Goal: Information Seeking & Learning: Learn about a topic

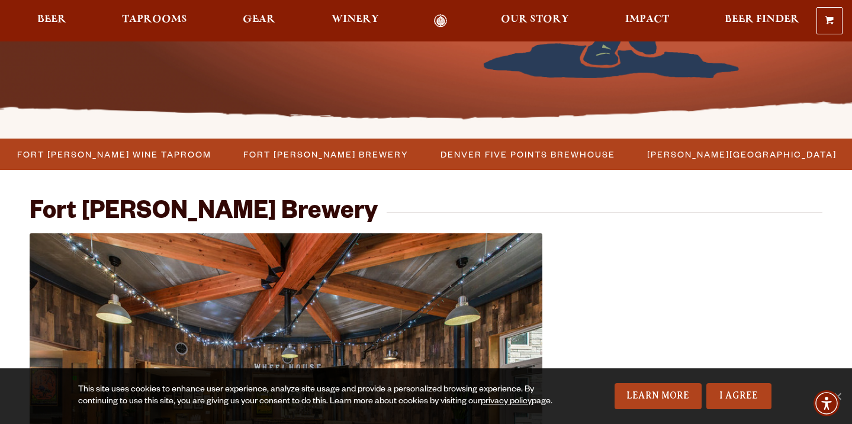
scroll to position [326, 0]
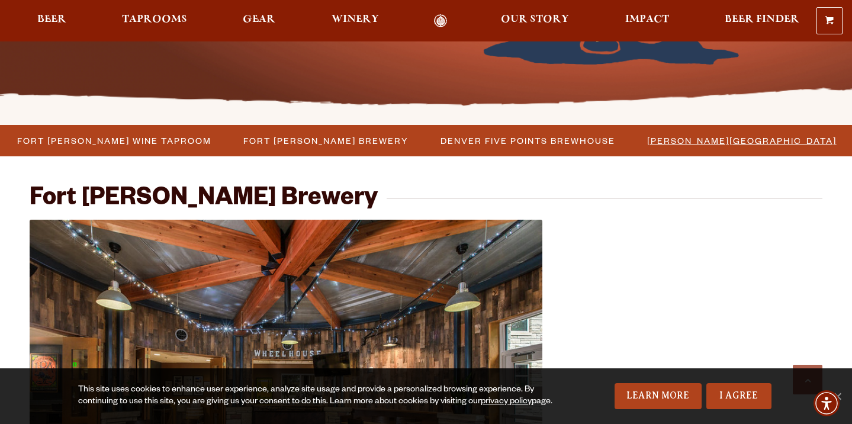
click at [695, 137] on span "[PERSON_NAME][GEOGRAPHIC_DATA]" at bounding box center [741, 140] width 189 height 17
click at [460, 148] on span "Denver Five Points Brewhouse" at bounding box center [528, 140] width 175 height 17
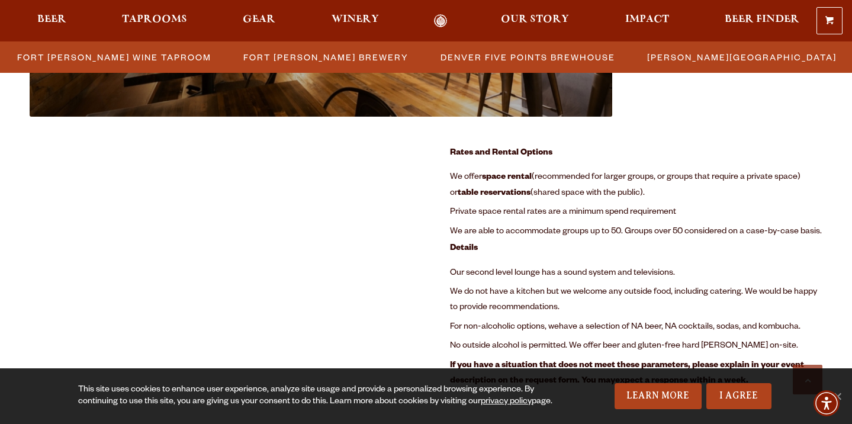
scroll to position [1514, 0]
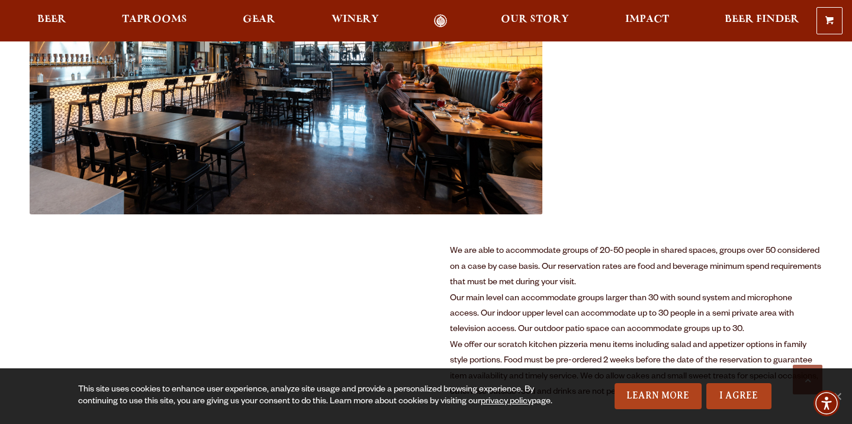
scroll to position [523, 0]
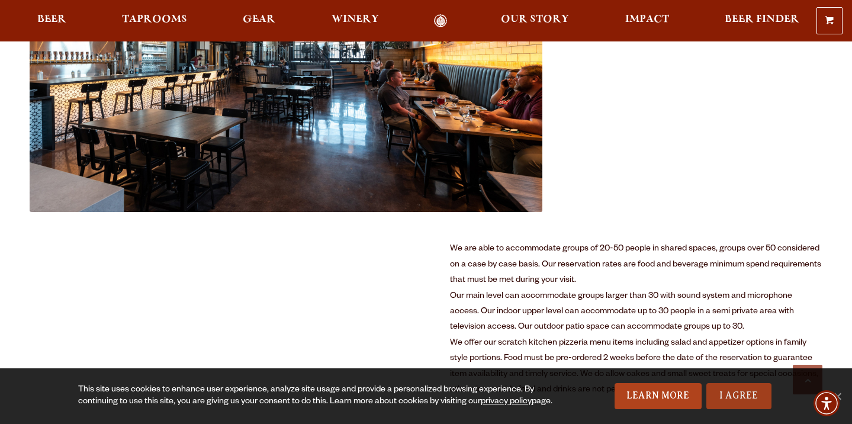
click at [730, 394] on link "I Agree" at bounding box center [738, 396] width 65 height 26
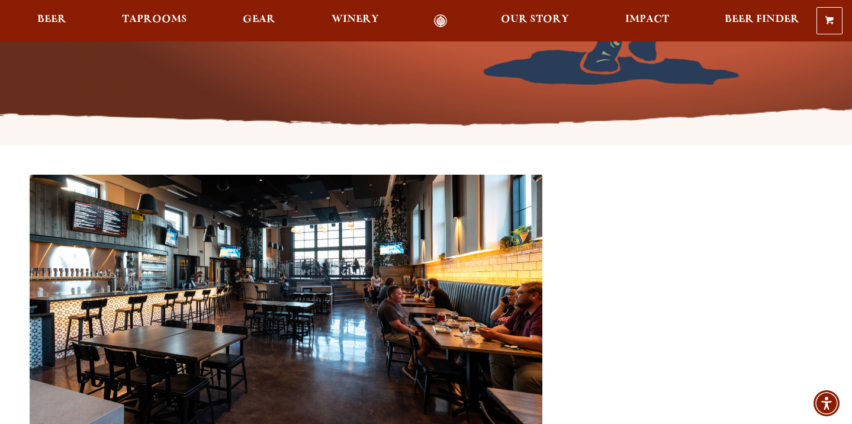
scroll to position [311, 0]
